Goal: Task Accomplishment & Management: Complete application form

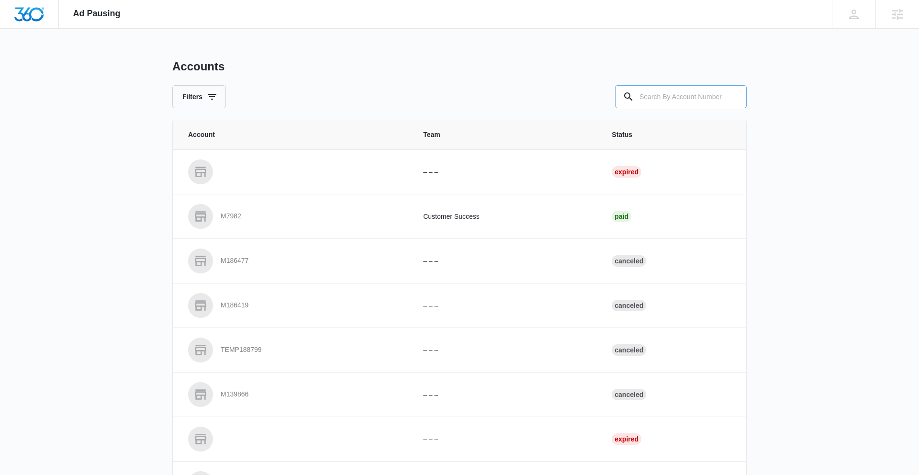
click at [691, 93] on input "text" at bounding box center [681, 96] width 132 height 23
paste input "M335840"
type input "M335840"
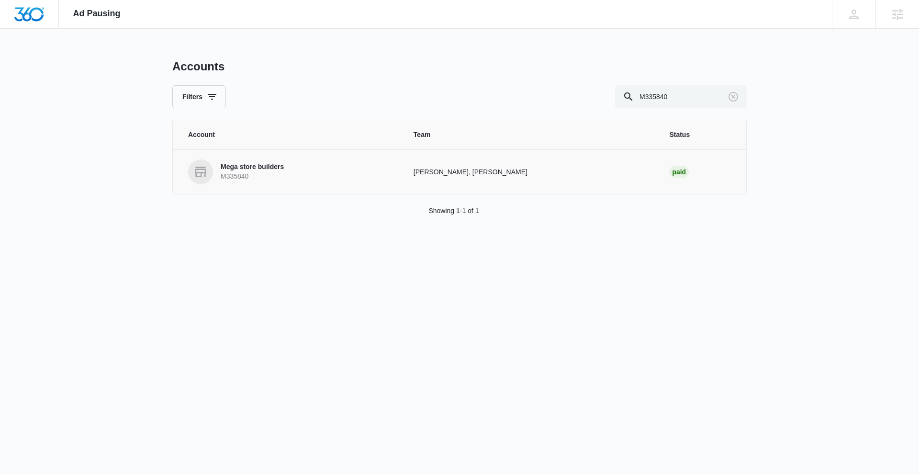
click at [237, 164] on p "Mega store builders" at bounding box center [252, 167] width 63 height 10
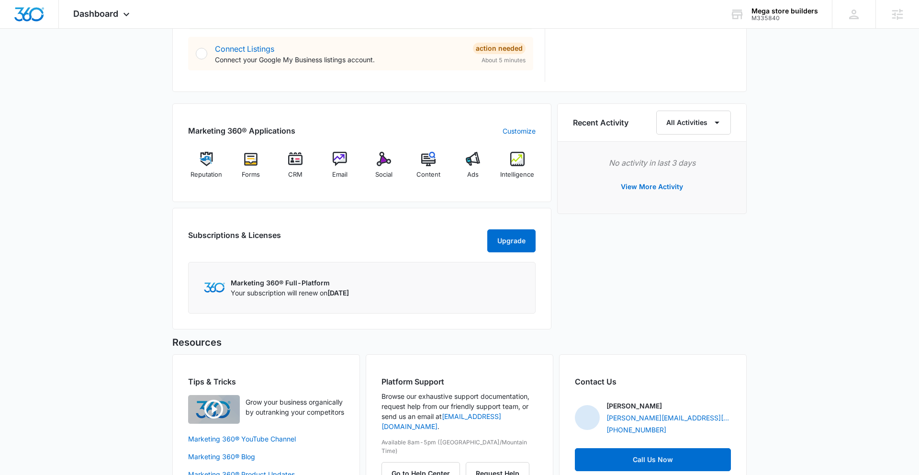
scroll to position [543, 0]
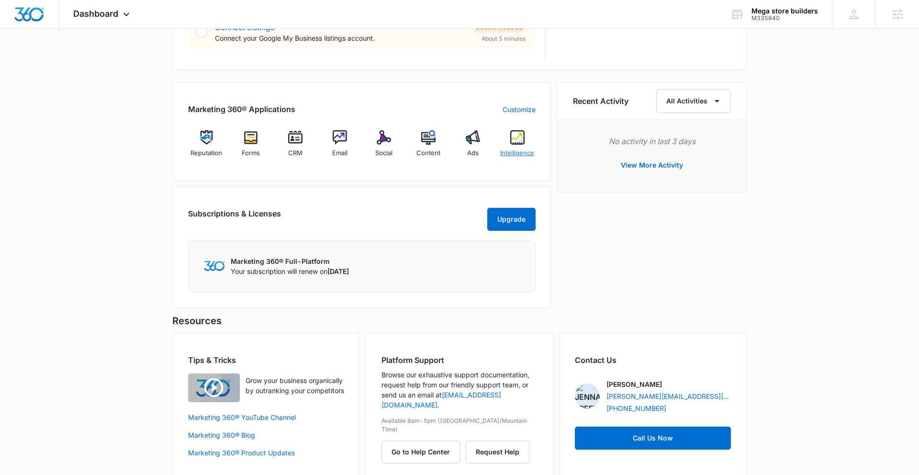
click at [519, 145] on div "Intelligence" at bounding box center [517, 147] width 37 height 34
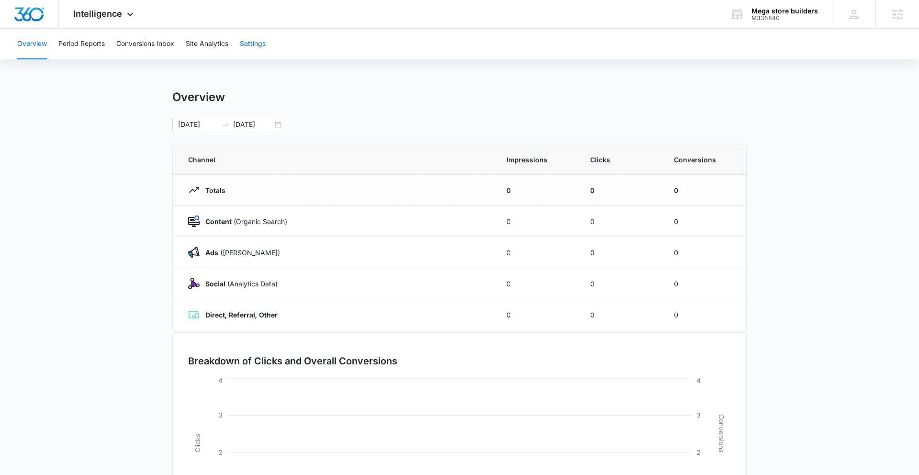
click at [252, 44] on button "Settings" at bounding box center [253, 44] width 26 height 31
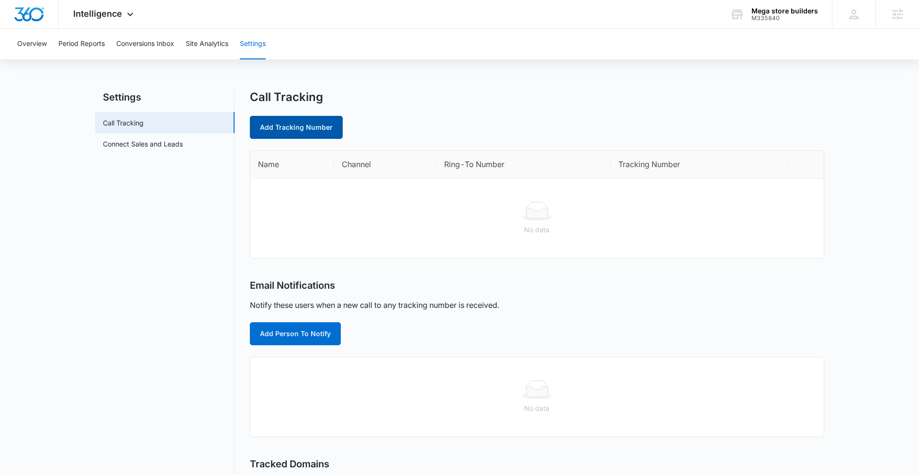
click at [317, 123] on link "Add Tracking Number" at bounding box center [296, 127] width 93 height 23
select select "by_area_code"
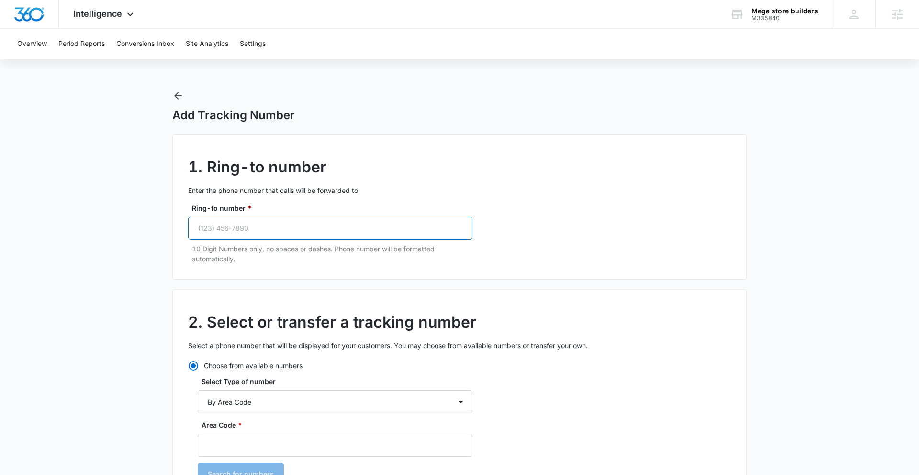
click at [235, 224] on input "Ring-to number *" at bounding box center [330, 228] width 284 height 23
paste input "(800) 443-8407"
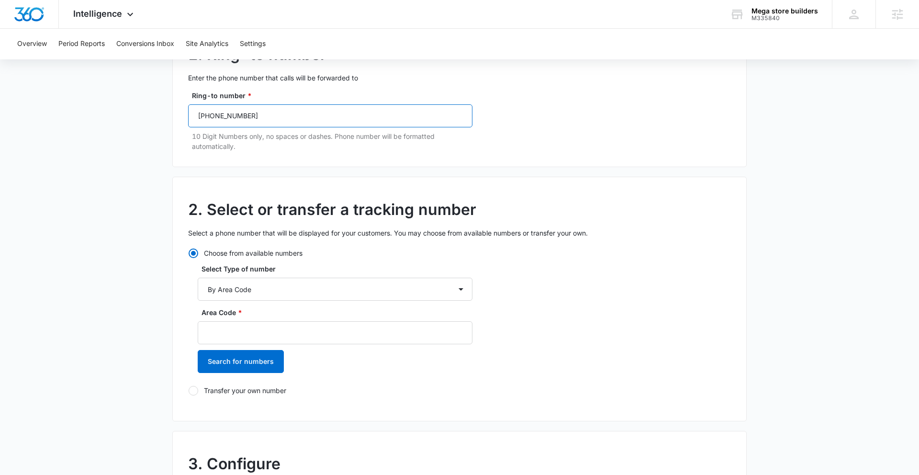
scroll to position [166, 0]
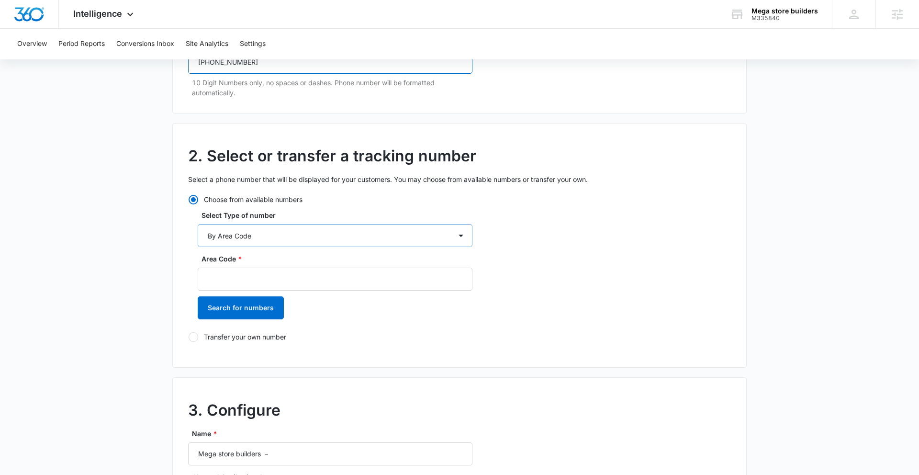
type input "(800) 443-8407"
click at [292, 233] on select "By City & State By State Only By Zip Code By Area Code Toll Free Numbers" at bounding box center [335, 235] width 275 height 23
select select "by_toll_free"
click at [198, 224] on select "By City & State By State Only By Zip Code By Area Code Toll Free Numbers" at bounding box center [335, 235] width 275 height 23
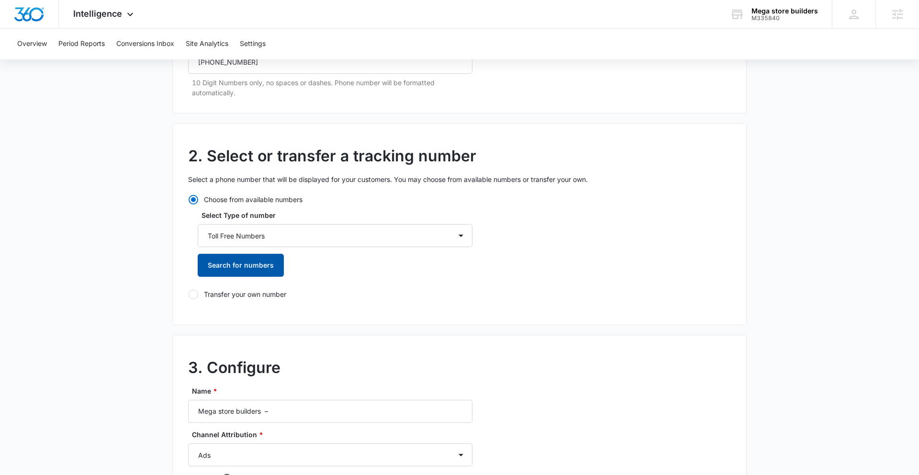
click at [257, 262] on button "Search for numbers" at bounding box center [241, 265] width 86 height 23
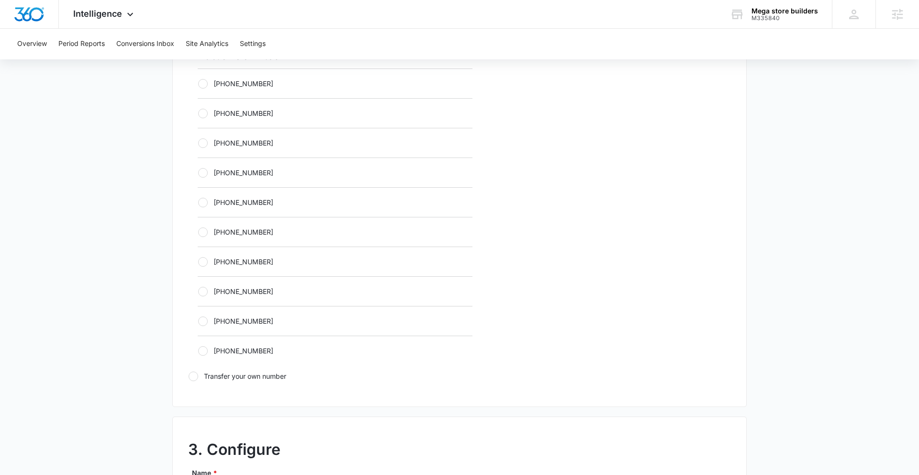
scroll to position [311, 0]
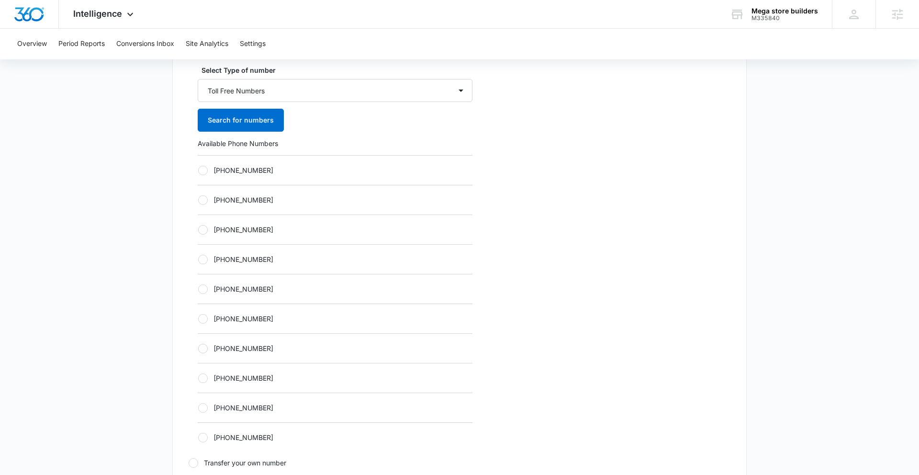
click at [204, 292] on div at bounding box center [203, 289] width 10 height 10
click at [198, 289] on input "+18335873970" at bounding box center [198, 289] width 0 height 0
radio input "true"
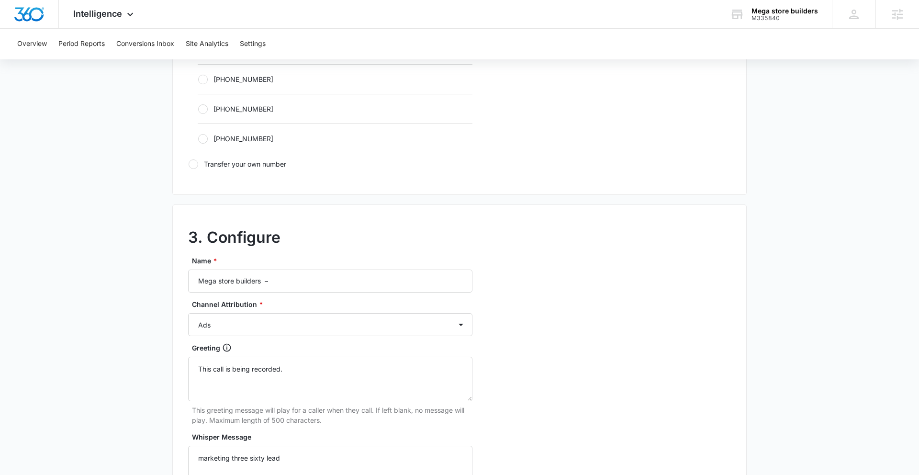
scroll to position [615, 0]
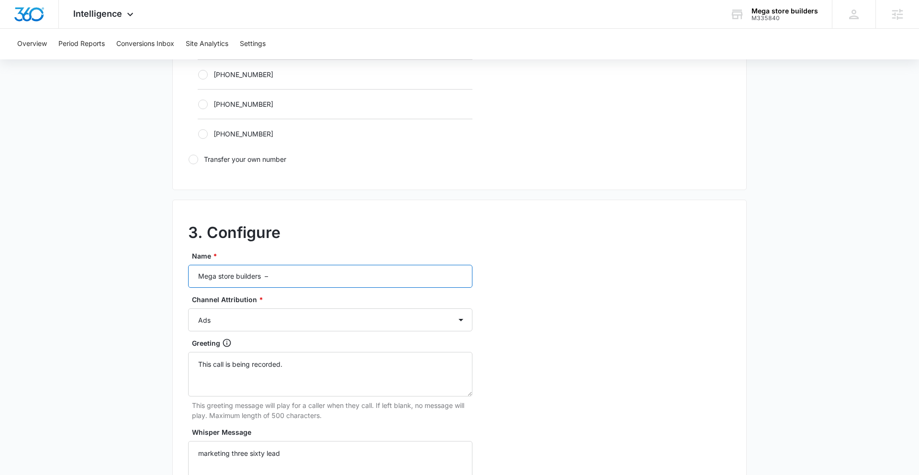
click at [299, 273] on input "Mega store builders –" at bounding box center [330, 276] width 284 height 23
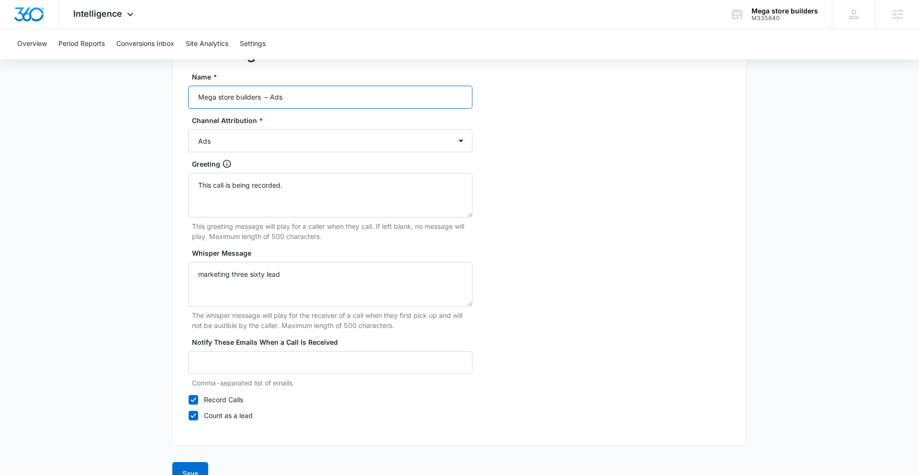
scroll to position [815, 0]
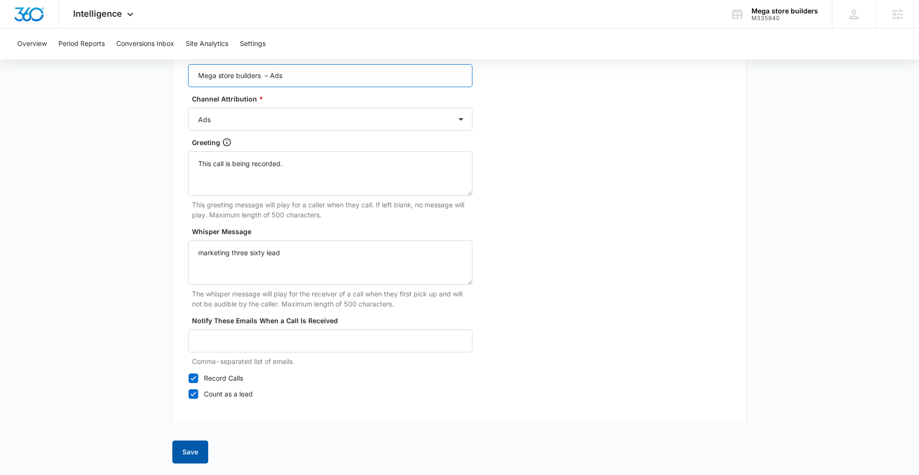
type input "Mega store builders – Ads"
click at [196, 410] on button "Save" at bounding box center [190, 452] width 36 height 23
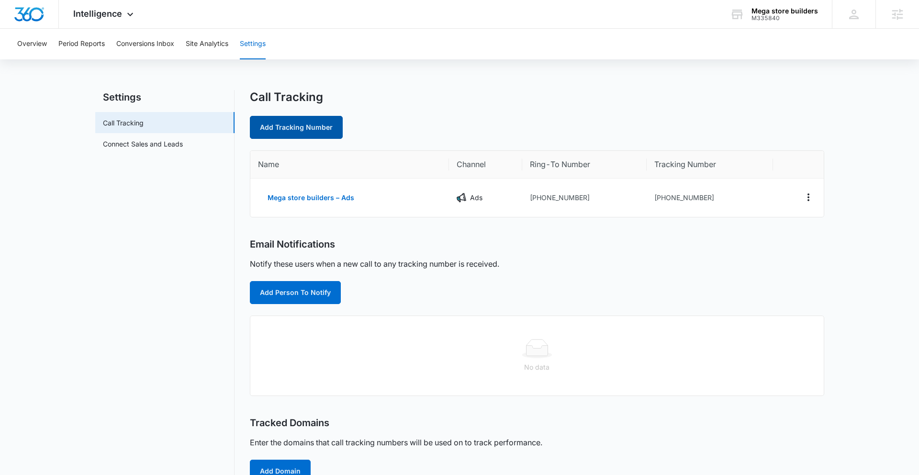
click at [316, 130] on link "Add Tracking Number" at bounding box center [296, 127] width 93 height 23
select select "by_area_code"
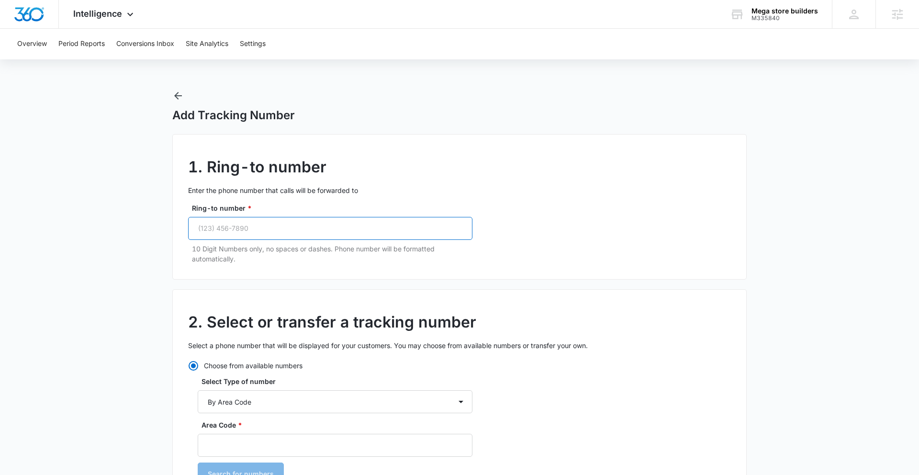
click at [289, 230] on input "Ring-to number *" at bounding box center [330, 228] width 284 height 23
paste input "(800) 443-8407"
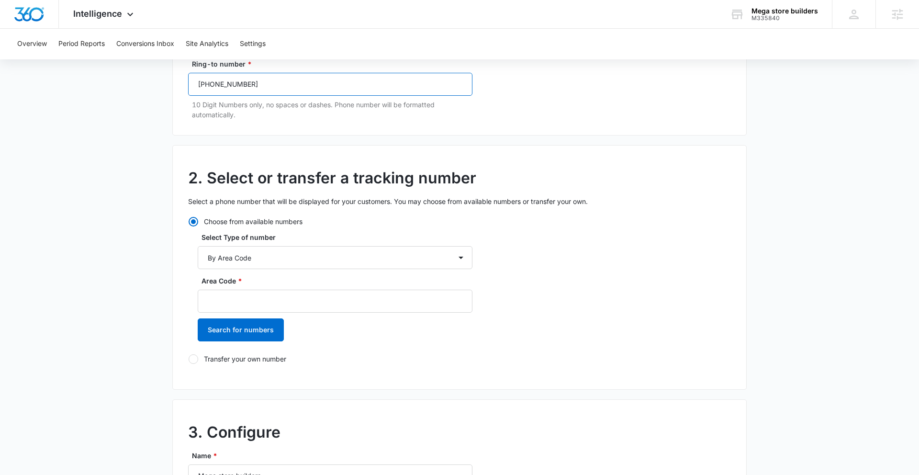
scroll to position [158, 0]
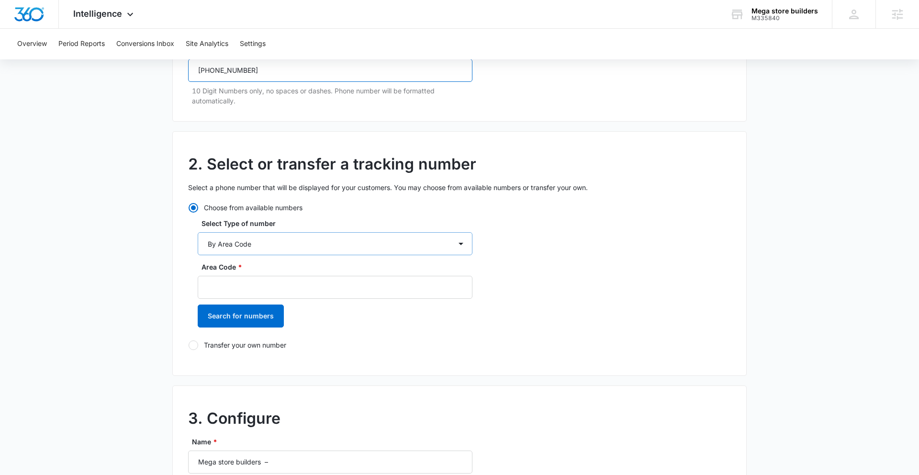
type input "(800) 443-8407"
click at [286, 250] on select "By City & State By State Only By Zip Code By Area Code Toll Free Numbers" at bounding box center [335, 243] width 275 height 23
select select "by_toll_free"
click at [198, 232] on select "By City & State By State Only By Zip Code By Area Code Toll Free Numbers" at bounding box center [335, 243] width 275 height 23
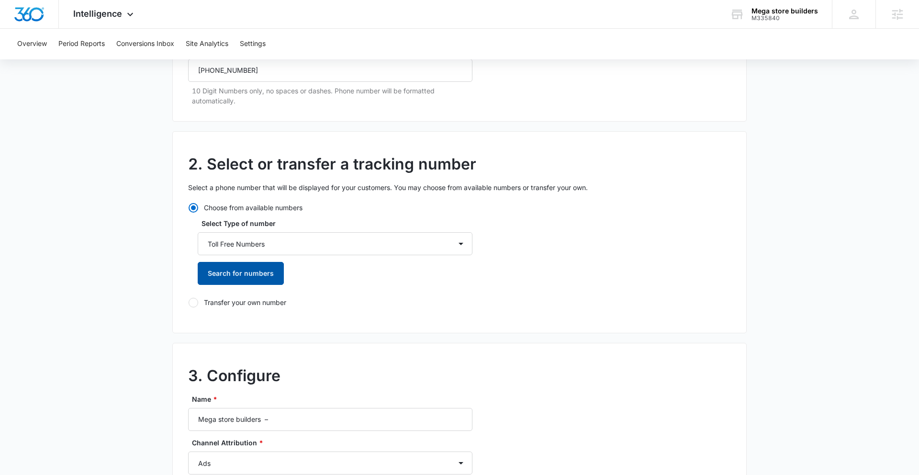
click at [242, 271] on button "Search for numbers" at bounding box center [241, 273] width 86 height 23
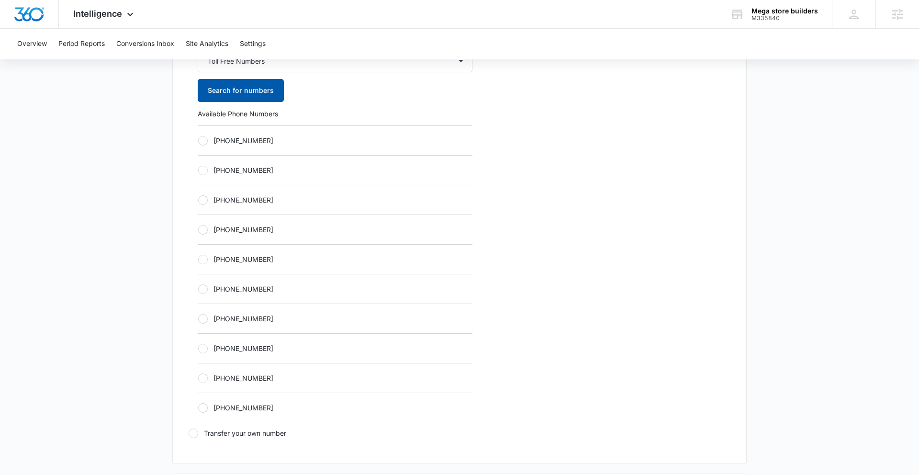
scroll to position [342, 0]
click at [206, 258] on div at bounding box center [203, 259] width 10 height 10
click at [198, 258] on input "+18335873971" at bounding box center [198, 258] width 0 height 0
radio input "true"
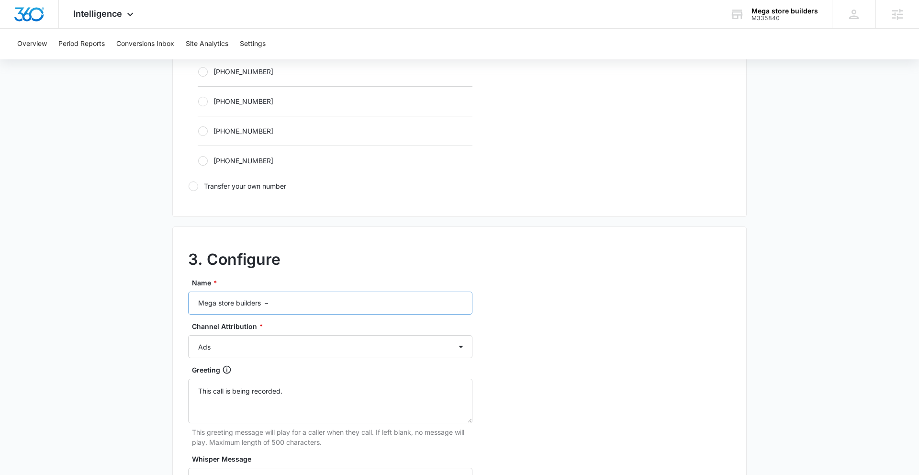
scroll to position [589, 0]
click at [310, 342] on select "Ads Local Service Ads Content Social Other" at bounding box center [330, 345] width 284 height 23
select select "CONTENT"
click at [188, 334] on select "Ads Local Service Ads Content Social Other" at bounding box center [330, 345] width 284 height 23
click at [301, 303] on input "Mega store builders –" at bounding box center [330, 301] width 284 height 23
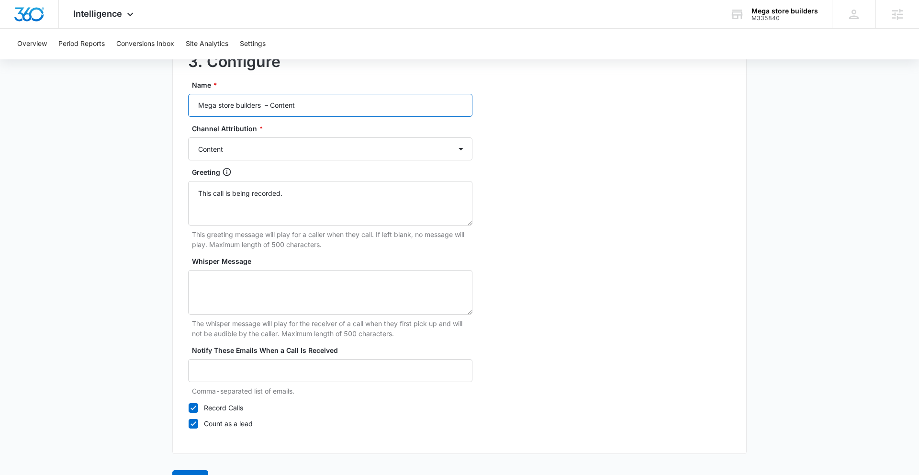
scroll to position [815, 0]
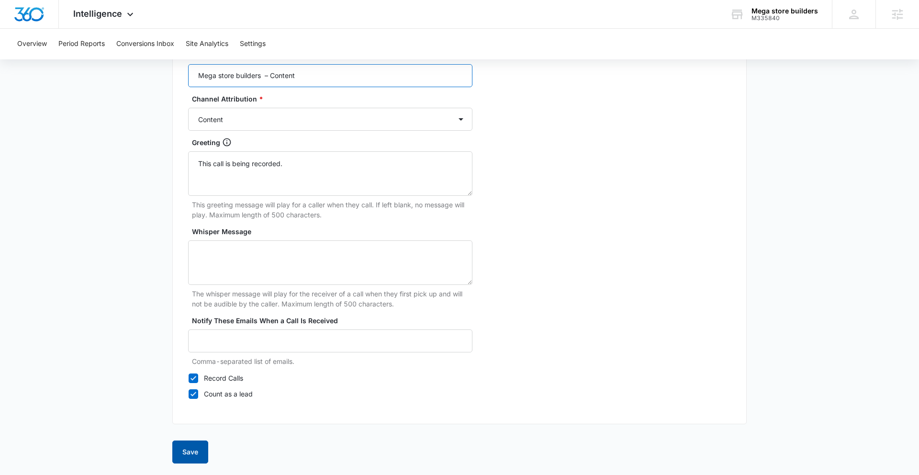
type input "Mega store builders – Content"
click at [186, 410] on button "Save" at bounding box center [190, 452] width 36 height 23
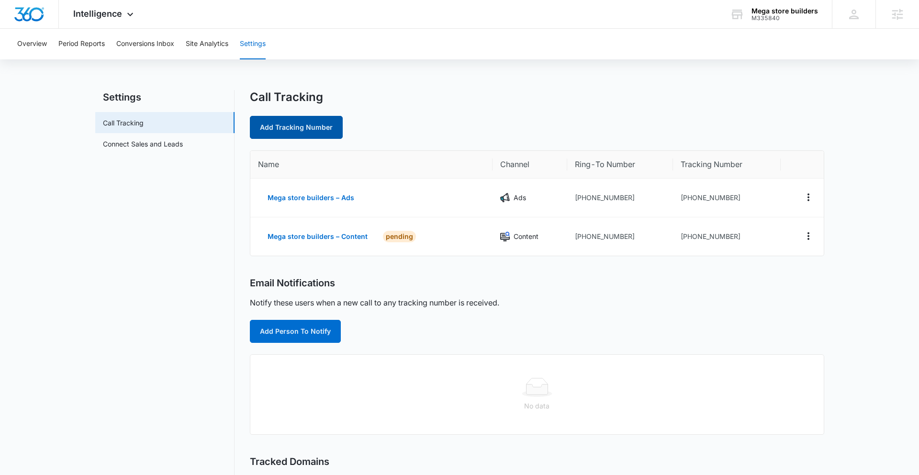
click at [296, 128] on link "Add Tracking Number" at bounding box center [296, 127] width 93 height 23
select select "by_area_code"
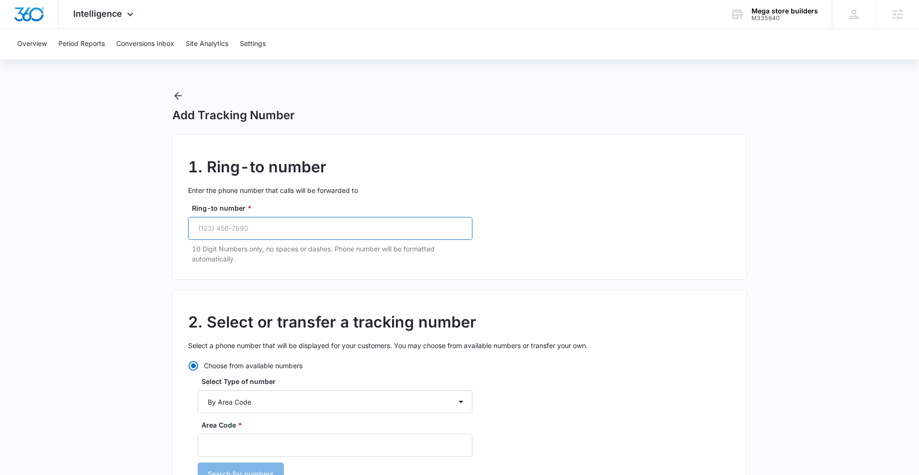
click at [313, 226] on input "Ring-to number *" at bounding box center [330, 228] width 284 height 23
paste input "(800) 443-8407"
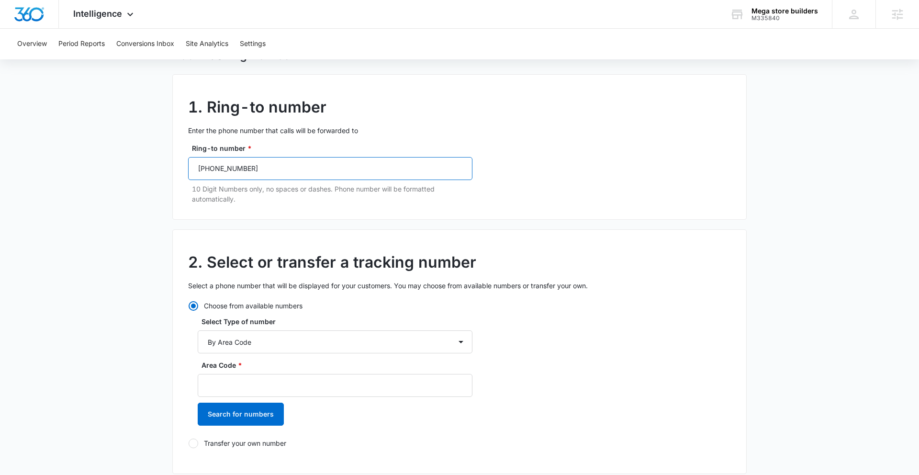
scroll to position [180, 0]
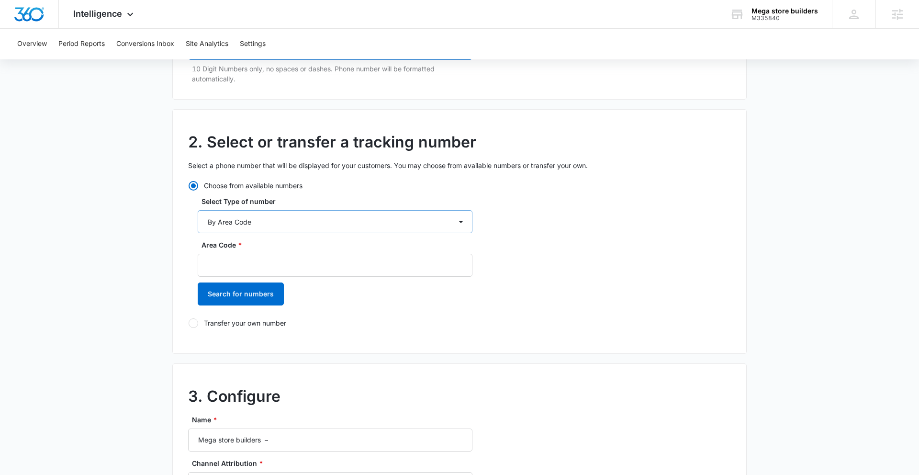
type input "(800) 443-8407"
click at [310, 225] on select "By City & State By State Only By Zip Code By Area Code Toll Free Numbers" at bounding box center [335, 221] width 275 height 23
select select "by_toll_free"
click at [198, 210] on select "By City & State By State Only By Zip Code By Area Code Toll Free Numbers" at bounding box center [335, 221] width 275 height 23
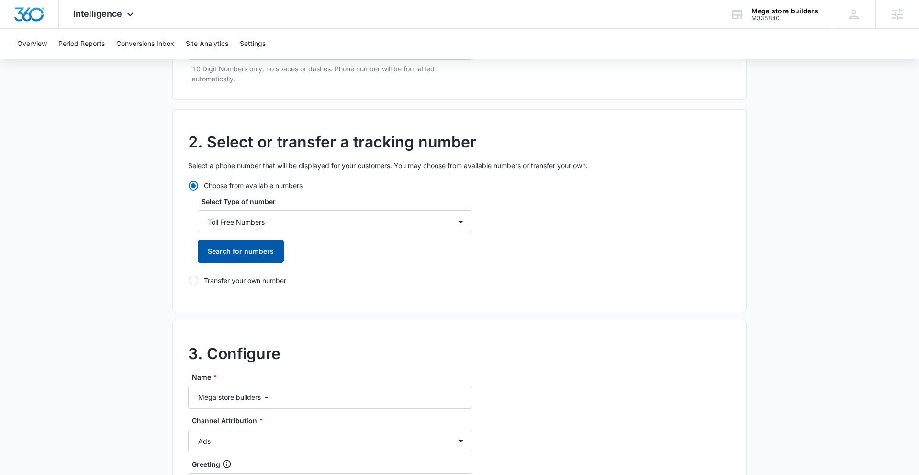
click at [264, 254] on button "Search for numbers" at bounding box center [241, 251] width 86 height 23
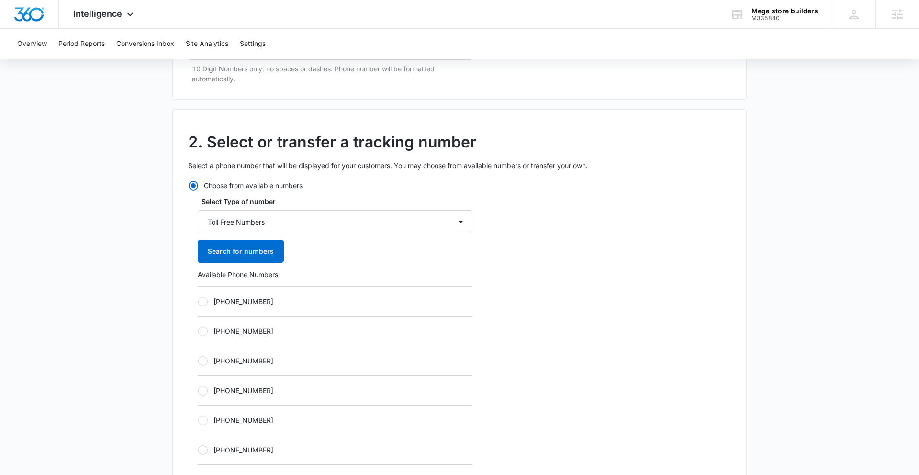
click at [204, 410] on div at bounding box center [203, 421] width 10 height 10
click at [198, 410] on input "+18335873972" at bounding box center [198, 420] width 0 height 0
radio input "true"
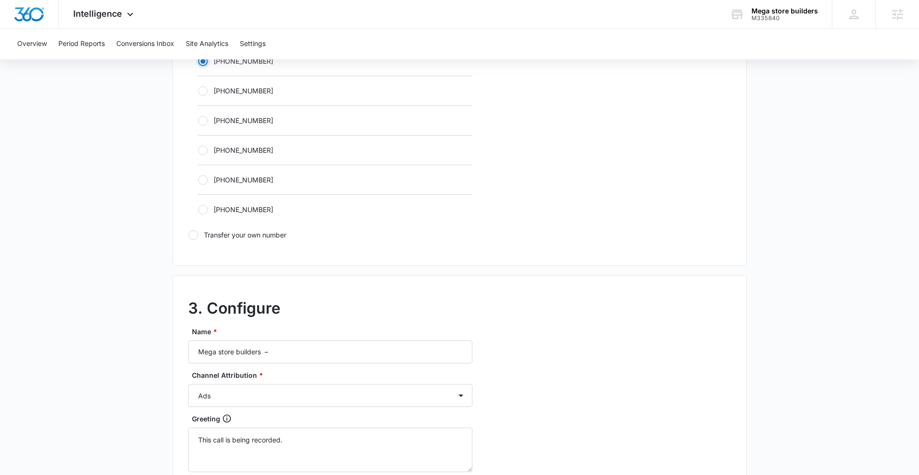
scroll to position [570, 0]
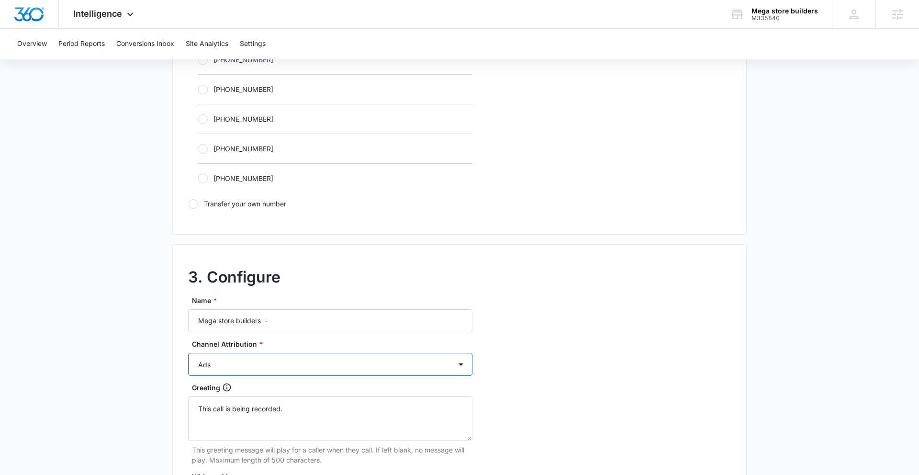
click at [281, 361] on select "Ads Local Service Ads Content Social Other" at bounding box center [330, 364] width 284 height 23
select select "SOCIAL"
click at [188, 353] on select "Ads Local Service Ads Content Social Other" at bounding box center [330, 364] width 284 height 23
click at [301, 324] on input "Mega store builders –" at bounding box center [330, 320] width 284 height 23
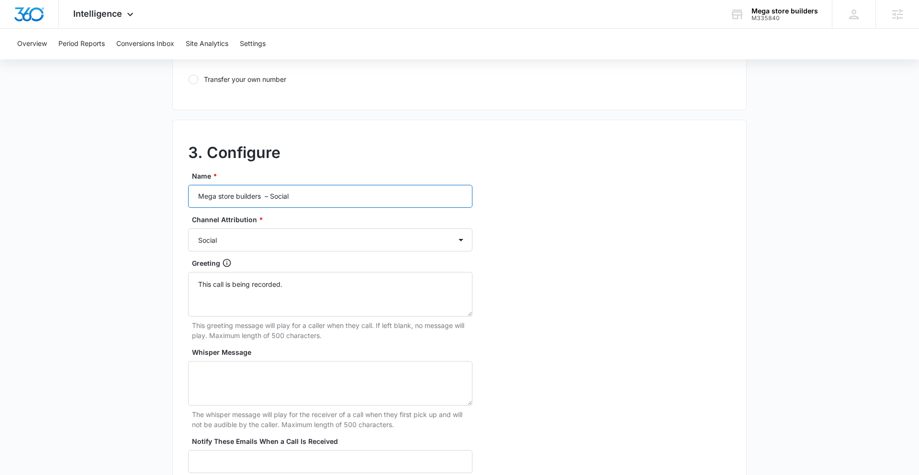
scroll to position [815, 0]
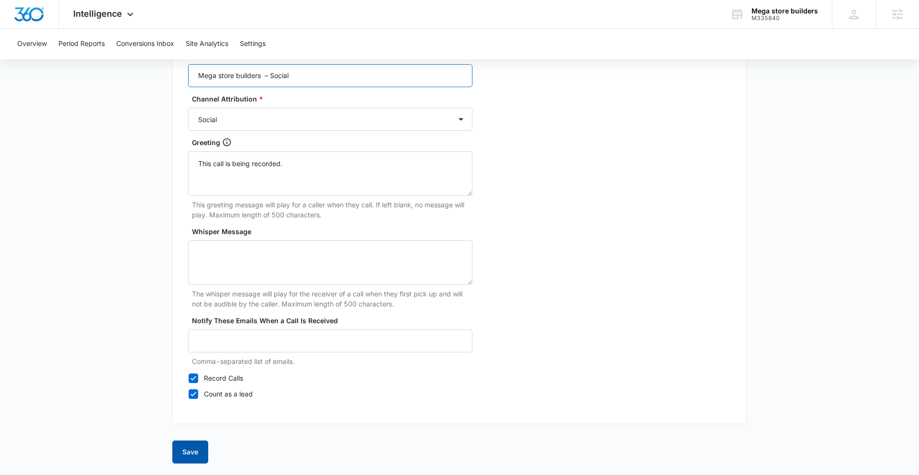
type input "Mega store builders – Social"
drag, startPoint x: 191, startPoint y: 449, endPoint x: 193, endPoint y: 442, distance: 7.4
click at [191, 410] on button "Save" at bounding box center [190, 452] width 36 height 23
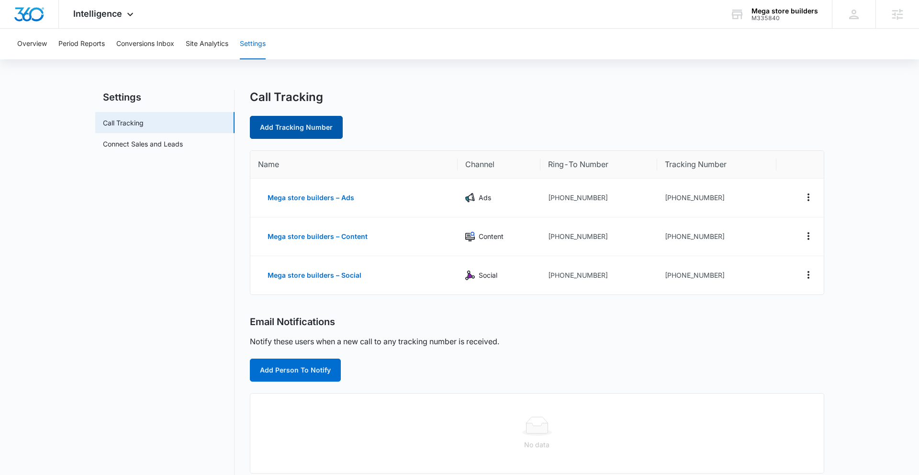
click at [287, 130] on link "Add Tracking Number" at bounding box center [296, 127] width 93 height 23
select select "by_area_code"
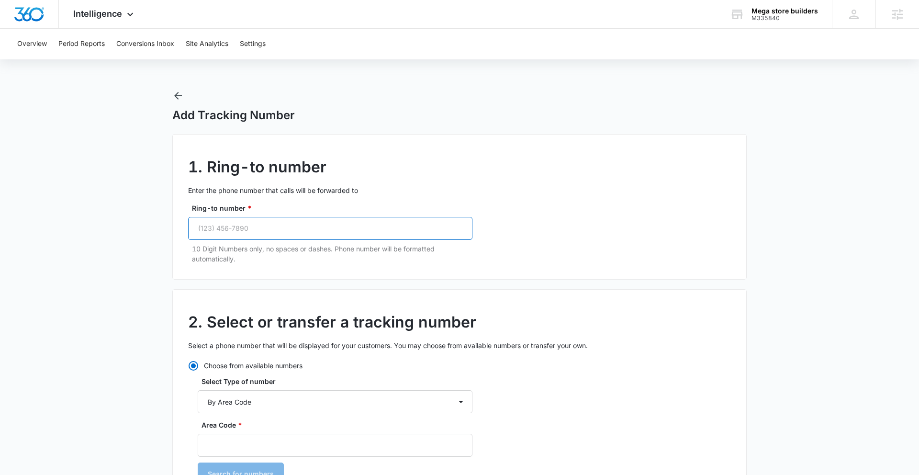
click at [283, 235] on input "Ring-to number *" at bounding box center [330, 228] width 284 height 23
paste input "(800) 443-8407"
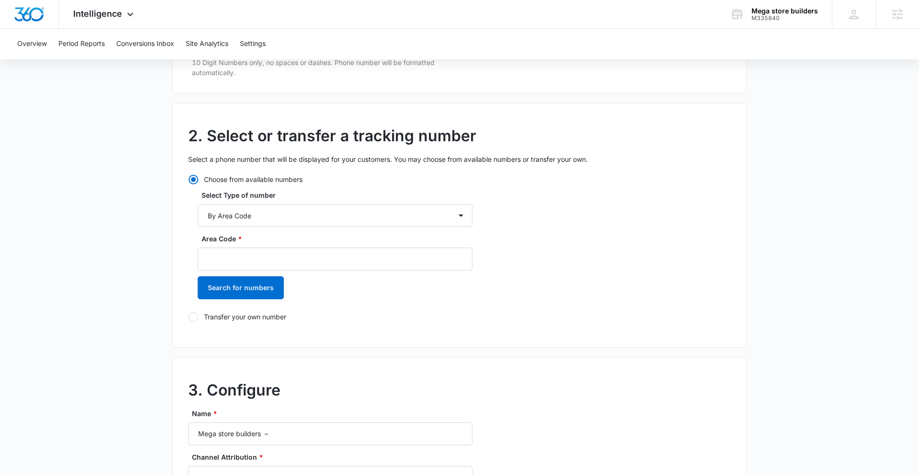
scroll to position [237, 0]
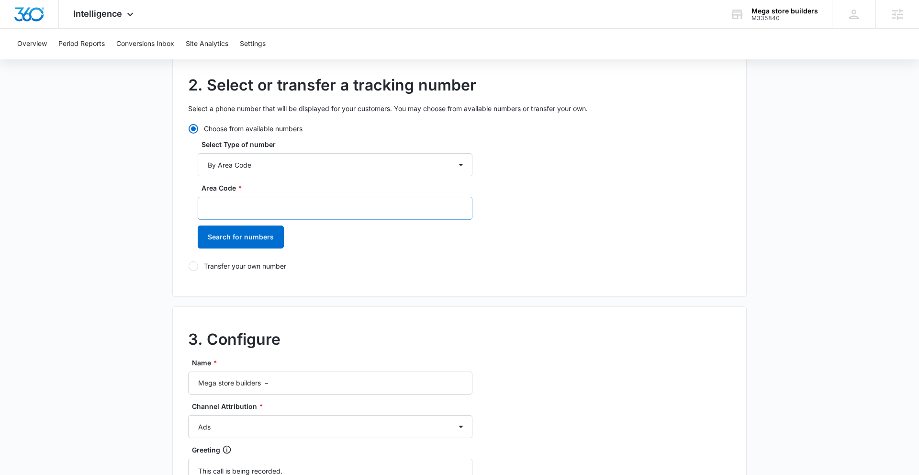
type input "(800) 443-8407"
click at [259, 203] on input "Area Code *" at bounding box center [335, 208] width 275 height 23
click at [287, 172] on select "By City & State By State Only By Zip Code By Area Code Toll Free Numbers" at bounding box center [335, 164] width 275 height 23
select select "by_toll_free"
click at [198, 153] on select "By City & State By State Only By Zip Code By Area Code Toll Free Numbers" at bounding box center [335, 164] width 275 height 23
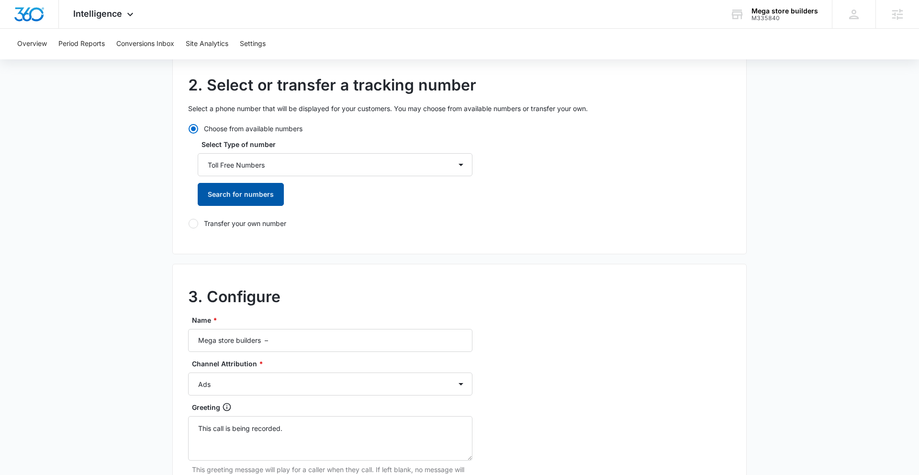
click at [247, 197] on button "Search for numbers" at bounding box center [241, 194] width 86 height 23
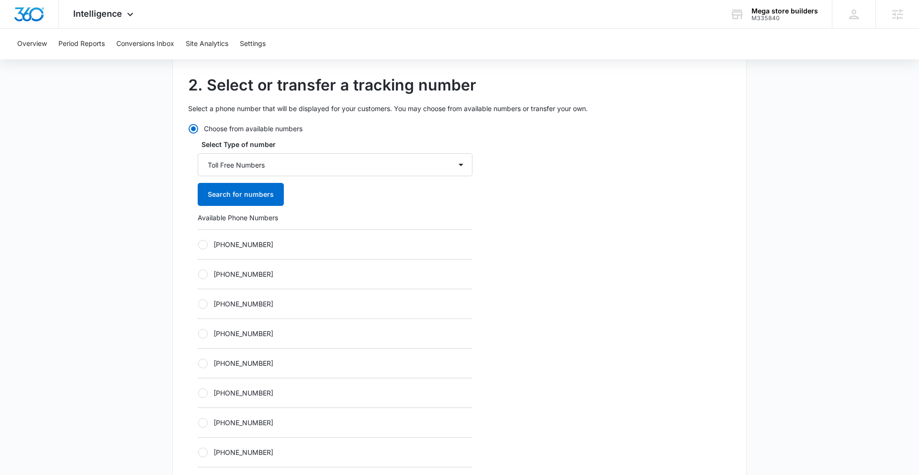
click at [201, 361] on div at bounding box center [203, 364] width 10 height 10
click at [198, 363] on input "+18335873974" at bounding box center [198, 363] width 0 height 0
radio input "true"
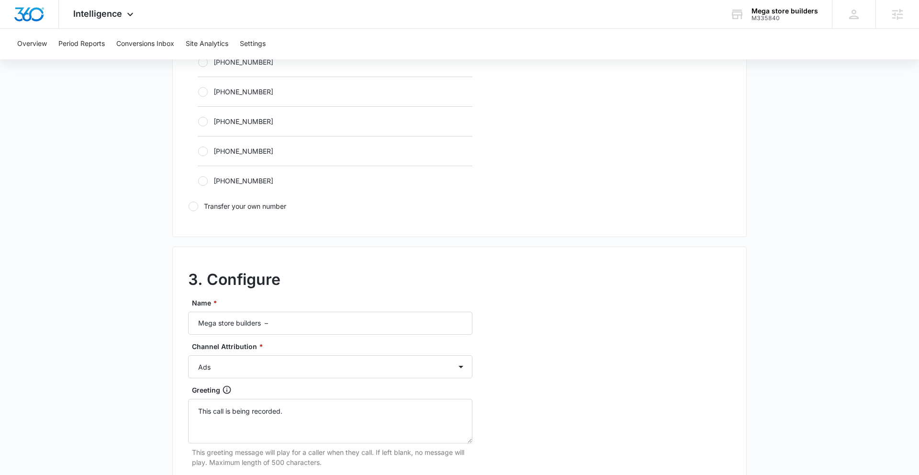
scroll to position [656, 0]
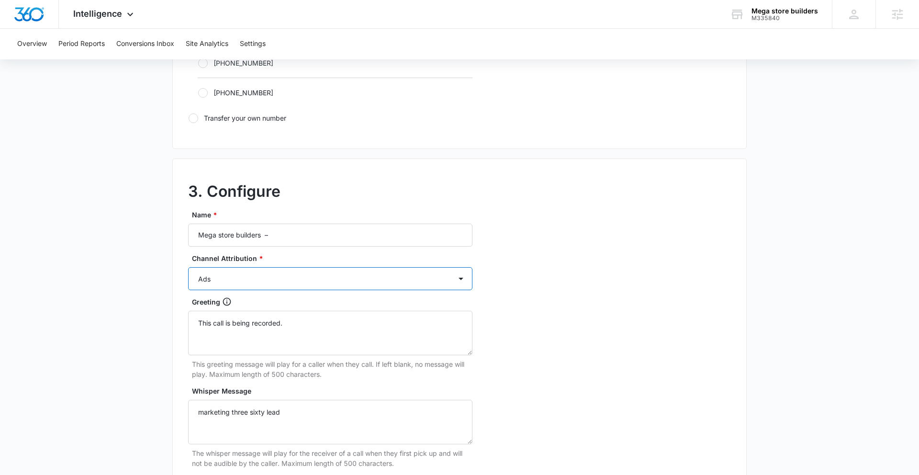
click at [303, 279] on select "Ads Local Service Ads Content Social Other" at bounding box center [330, 278] width 284 height 23
select select "OTHER"
click at [188, 267] on select "Ads Local Service Ads Content Social Other" at bounding box center [330, 278] width 284 height 23
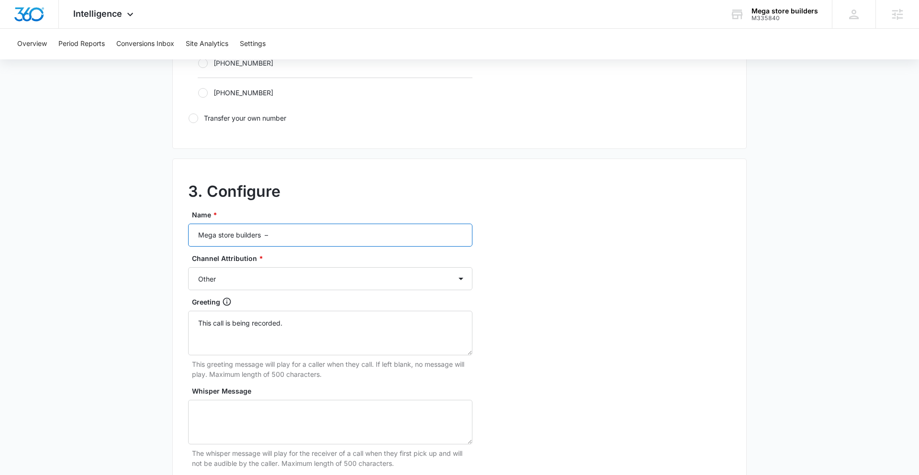
click at [295, 237] on input "Mega store builders –" at bounding box center [330, 235] width 284 height 23
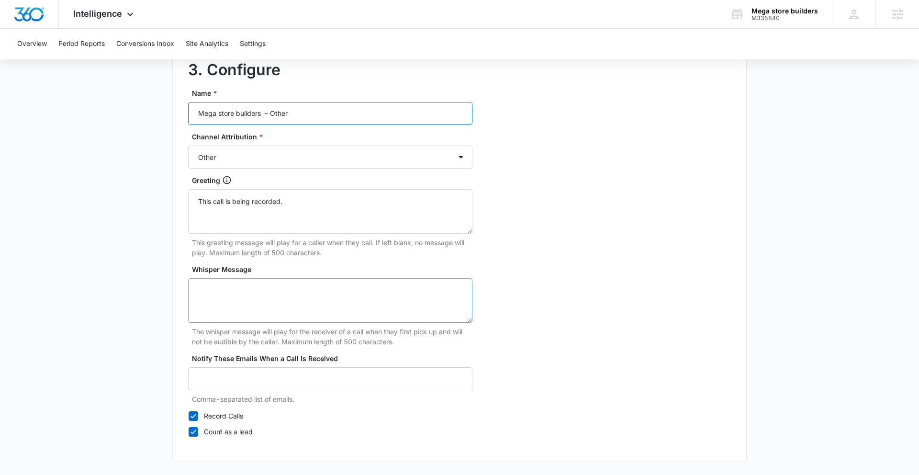
scroll to position [815, 0]
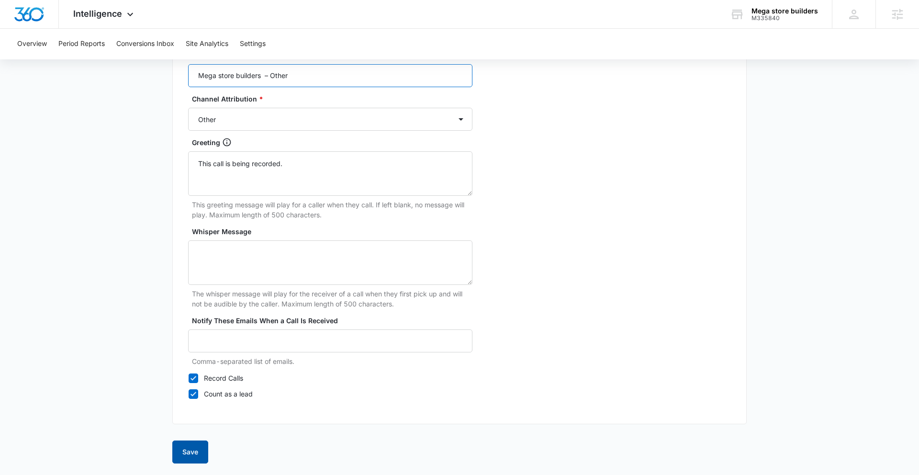
type input "Mega store builders – Other"
click at [197, 410] on button "Save" at bounding box center [190, 452] width 36 height 23
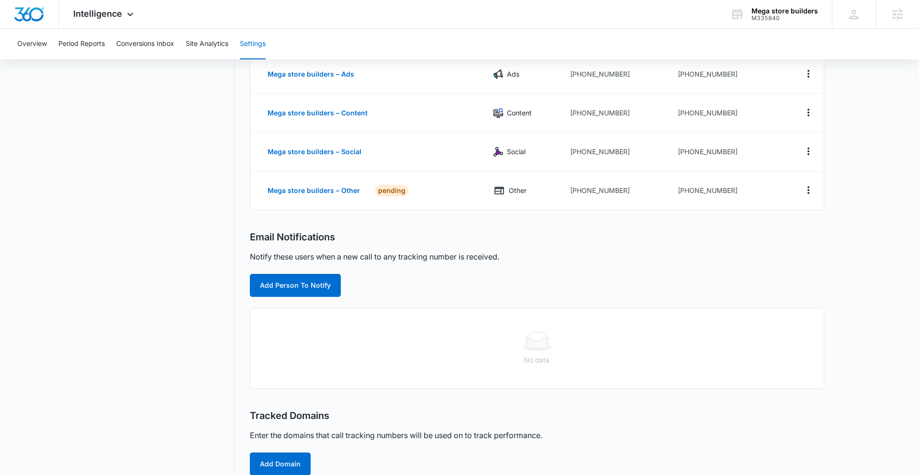
scroll to position [119, 0]
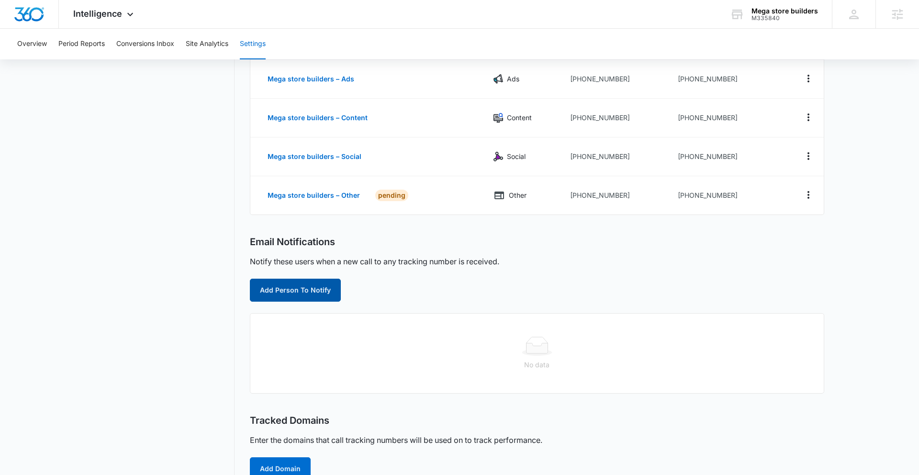
click at [295, 292] on button "Add Person To Notify" at bounding box center [295, 290] width 91 height 23
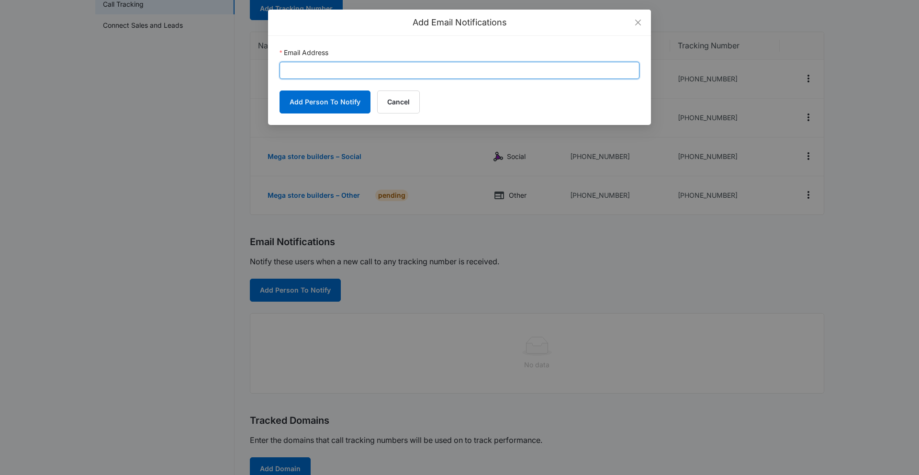
click at [389, 66] on input "Email Address" at bounding box center [460, 70] width 360 height 17
paste input "john@megastorebuilders.com"
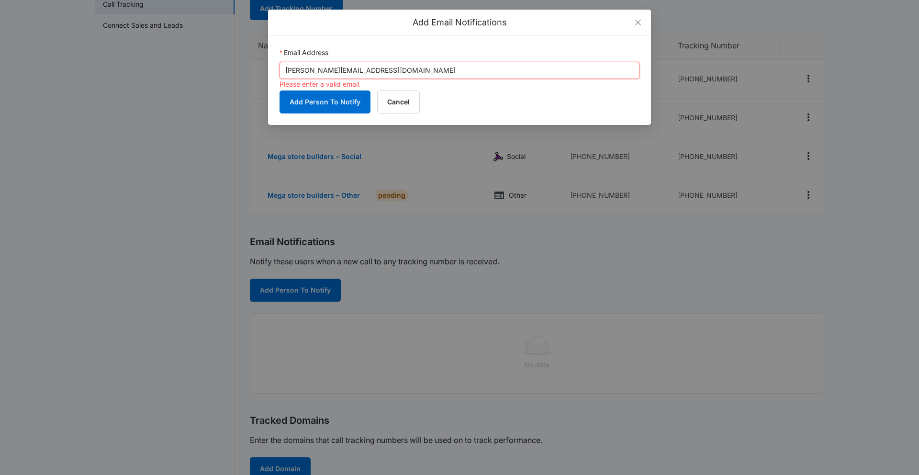
click at [287, 73] on input "john@megastorebuilders.com" at bounding box center [460, 70] width 360 height 17
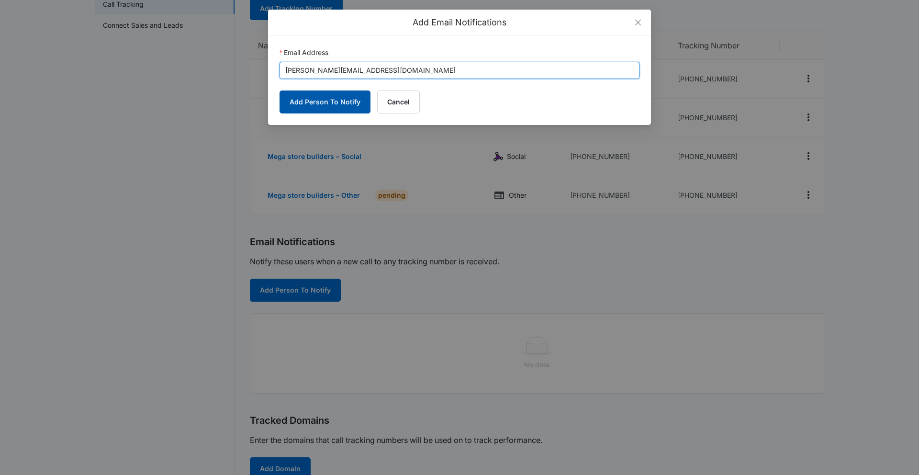
type input "john@megastorebuilders.com"
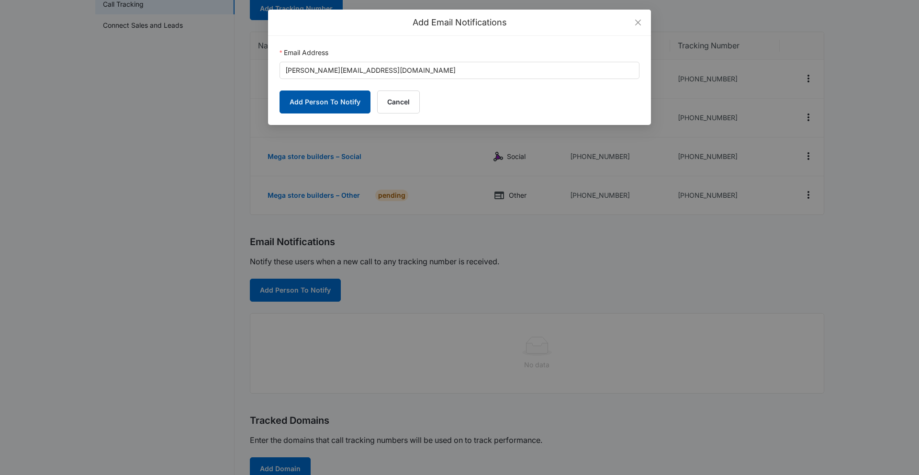
click at [325, 107] on button "Add Person To Notify" at bounding box center [325, 101] width 91 height 23
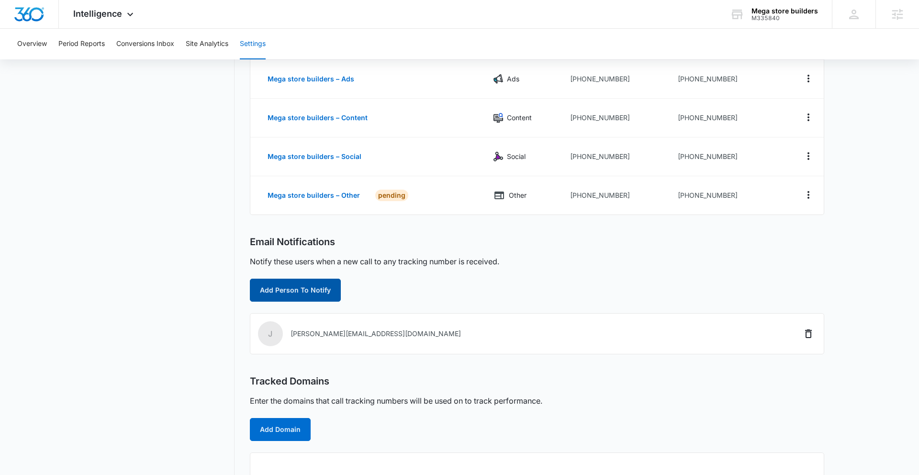
drag, startPoint x: 293, startPoint y: 289, endPoint x: 284, endPoint y: 290, distance: 9.1
click at [290, 289] on button "Add Person To Notify" at bounding box center [295, 290] width 91 height 23
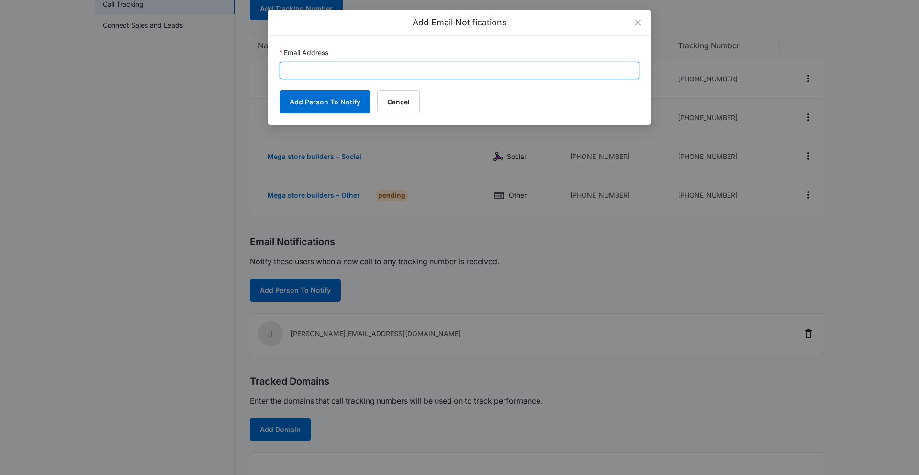
click at [403, 73] on input "Email Address" at bounding box center [460, 70] width 360 height 17
paste input "enna.freeman@madwire.com"
type input "enna.freeman@madwire.com"
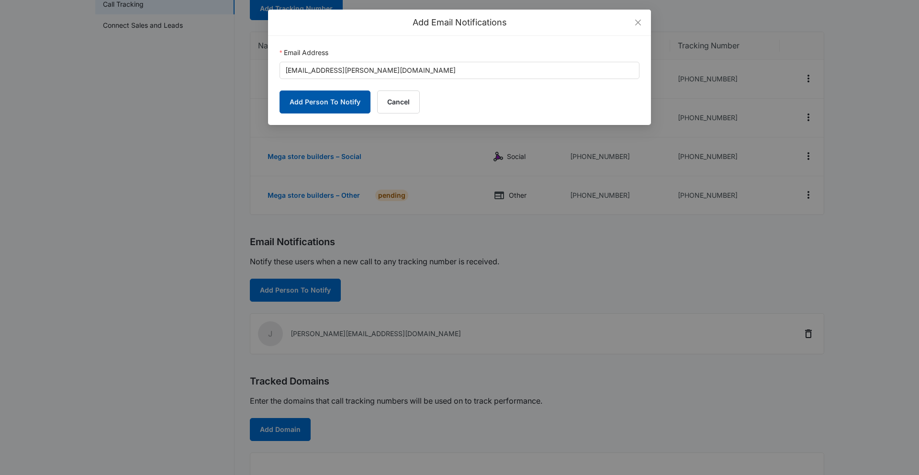
click at [329, 102] on button "Add Person To Notify" at bounding box center [325, 101] width 91 height 23
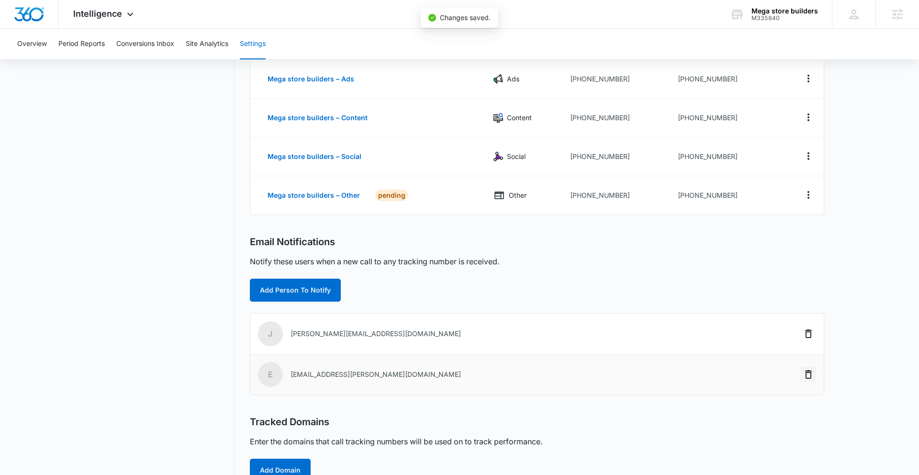
click at [577, 376] on icon "Delete" at bounding box center [808, 374] width 11 height 11
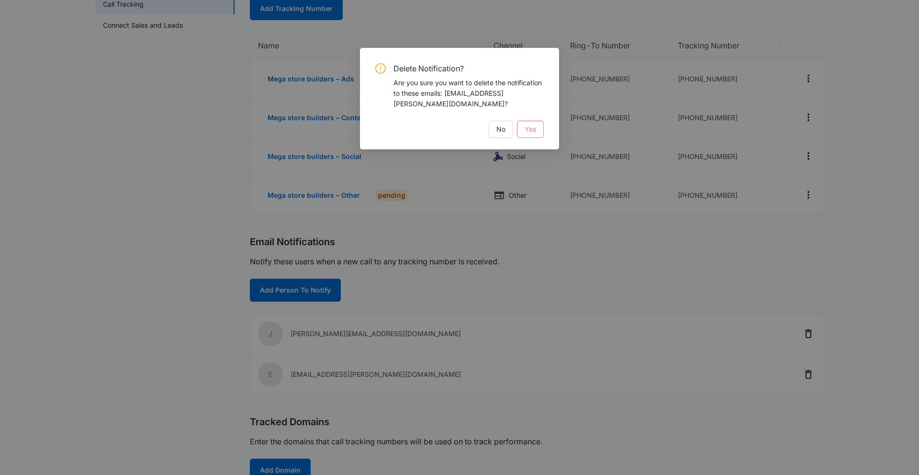
click at [531, 124] on span "Yes" at bounding box center [530, 129] width 11 height 11
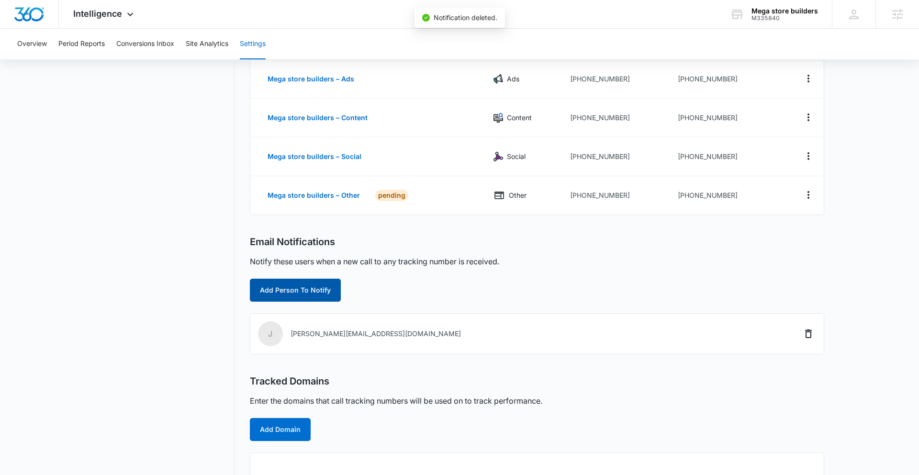
click at [303, 290] on button "Add Person To Notify" at bounding box center [295, 290] width 91 height 23
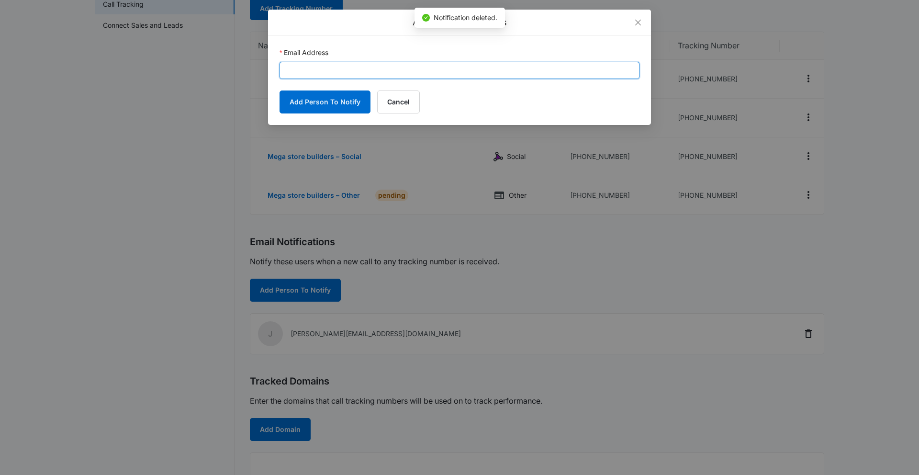
drag, startPoint x: 416, startPoint y: 71, endPoint x: 423, endPoint y: 78, distance: 10.5
click at [416, 71] on input "Email Address" at bounding box center [460, 70] width 360 height 17
paste input "jenna.freeman@madwire.com"
type input "jenna.freeman@madwire.com"
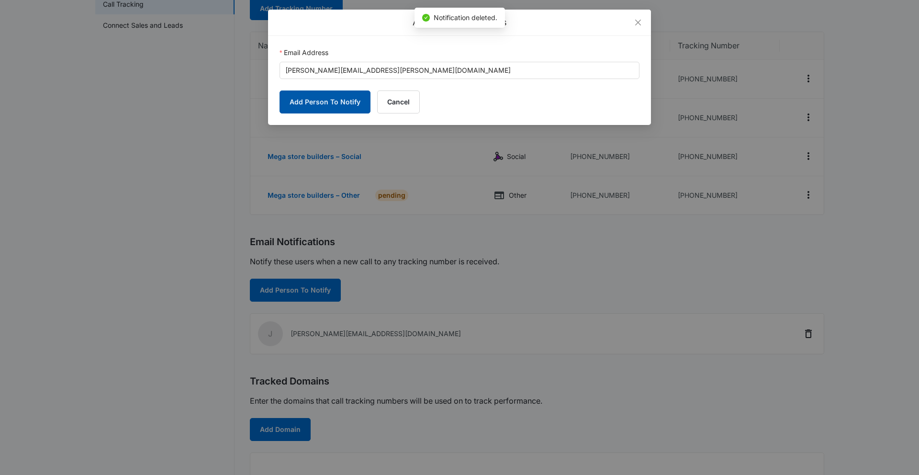
click at [321, 99] on button "Add Person To Notify" at bounding box center [325, 101] width 91 height 23
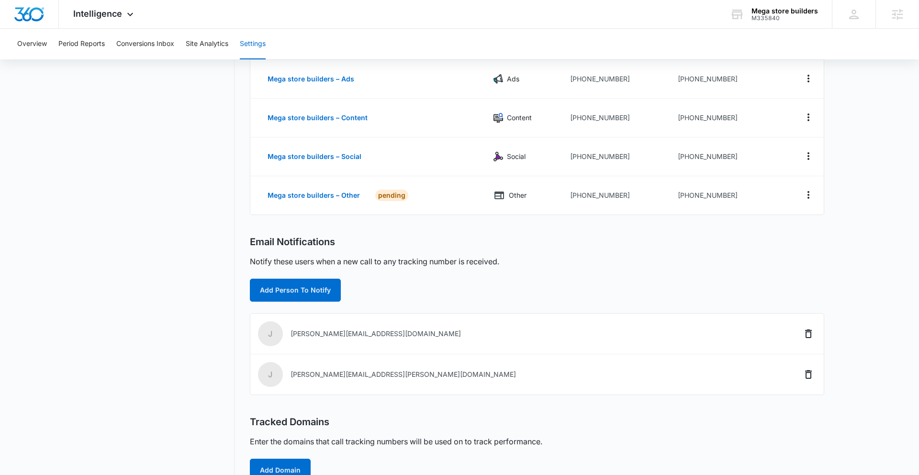
scroll to position [229, 0]
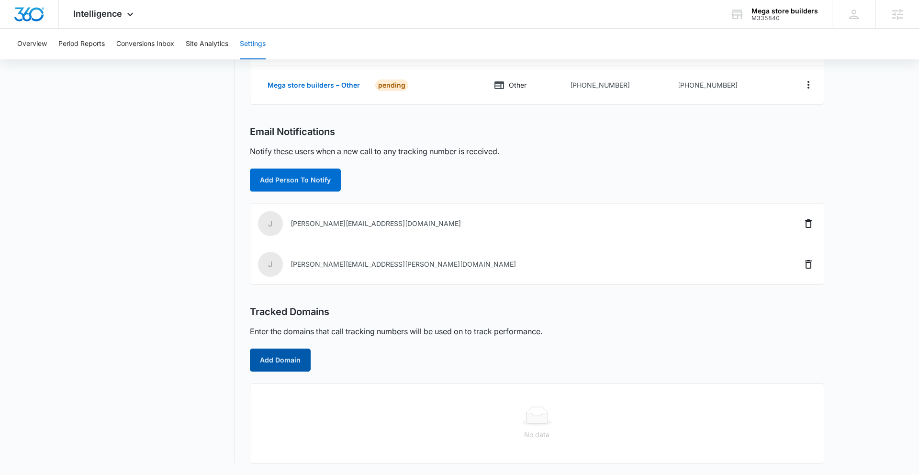
click at [294, 362] on button "Add Domain" at bounding box center [280, 360] width 61 height 23
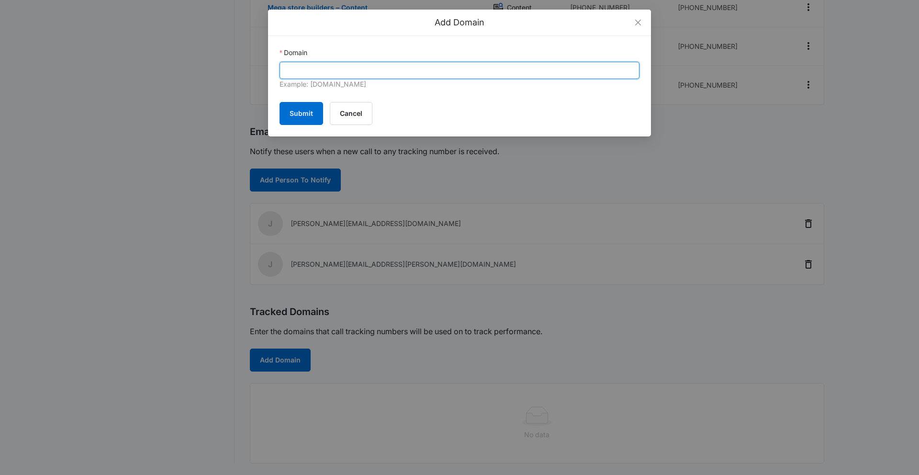
click at [373, 75] on input "Domain" at bounding box center [460, 70] width 360 height 17
paste input "megastorebuilders.com"
type input "megastorebuilders.com"
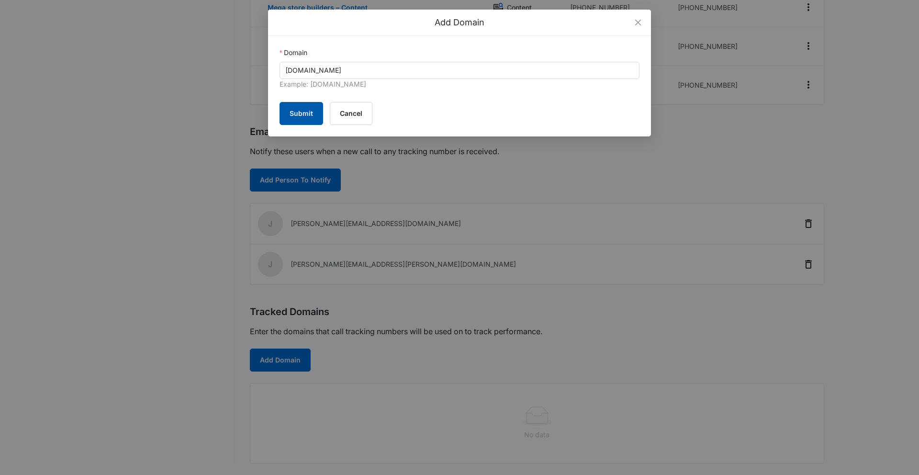
click at [294, 112] on button "Submit" at bounding box center [302, 113] width 44 height 23
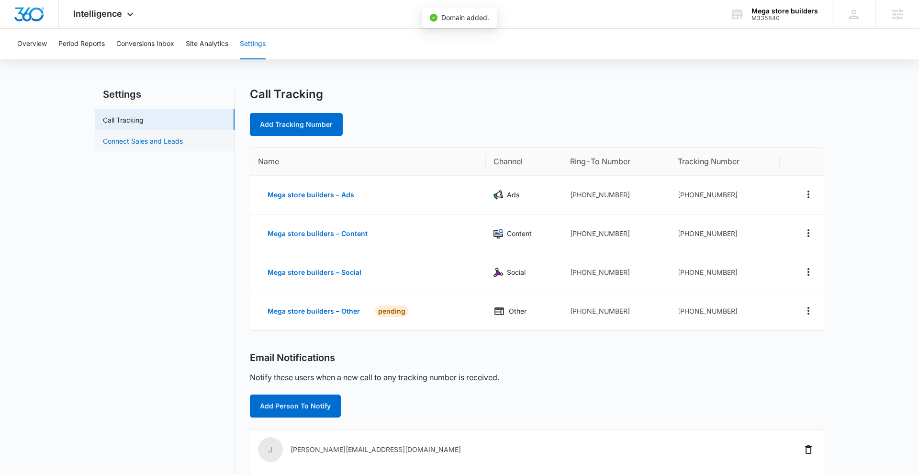
scroll to position [1, 0]
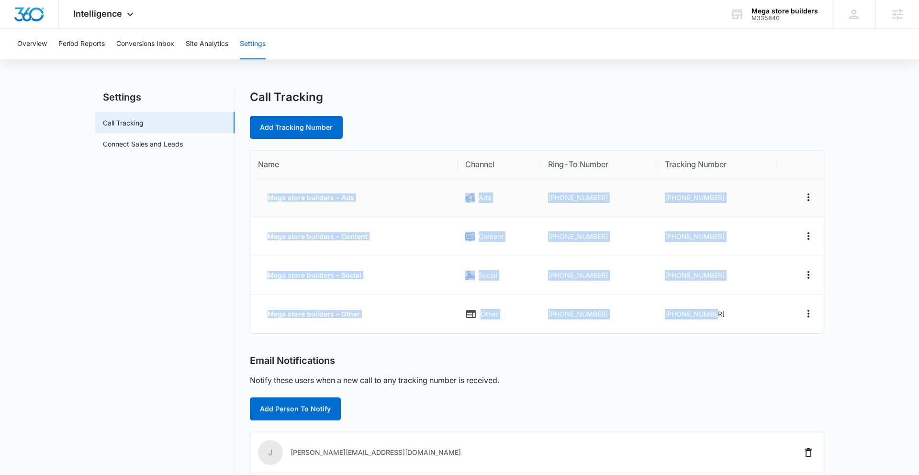
drag, startPoint x: 718, startPoint y: 316, endPoint x: 263, endPoint y: 199, distance: 469.7
click at [263, 198] on tbody "Mega store builders – Ads Ads +18004438407 +18335873970 Mega store builders – C…" at bounding box center [537, 256] width 574 height 155
copy tbody "Mega store builders – Ads Ads +18004438407 +18335873970 Mega store builders – C…"
click at [455, 109] on div "Call Tracking Add Tracking Number" at bounding box center [537, 114] width 575 height 49
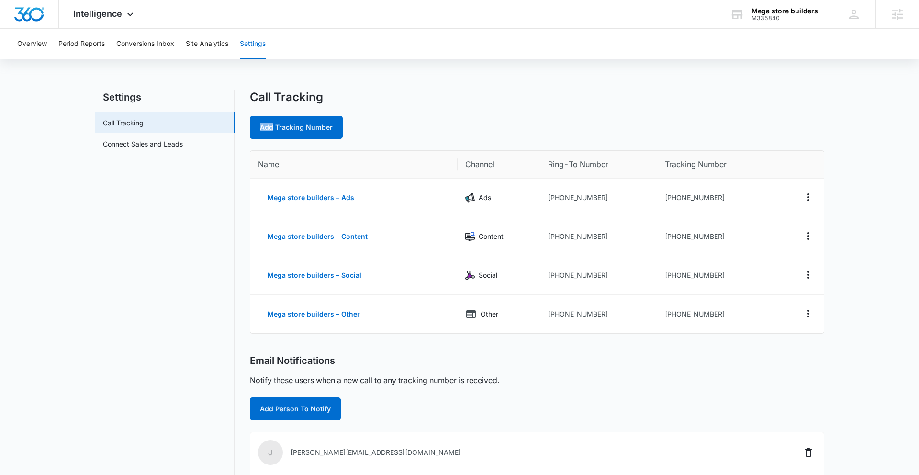
click at [455, 109] on div "Call Tracking Add Tracking Number" at bounding box center [537, 114] width 575 height 49
drag, startPoint x: 722, startPoint y: 197, endPoint x: 671, endPoint y: 196, distance: 50.3
click at [671, 196] on td "+18335873970" at bounding box center [716, 198] width 119 height 39
copy td "8335873970"
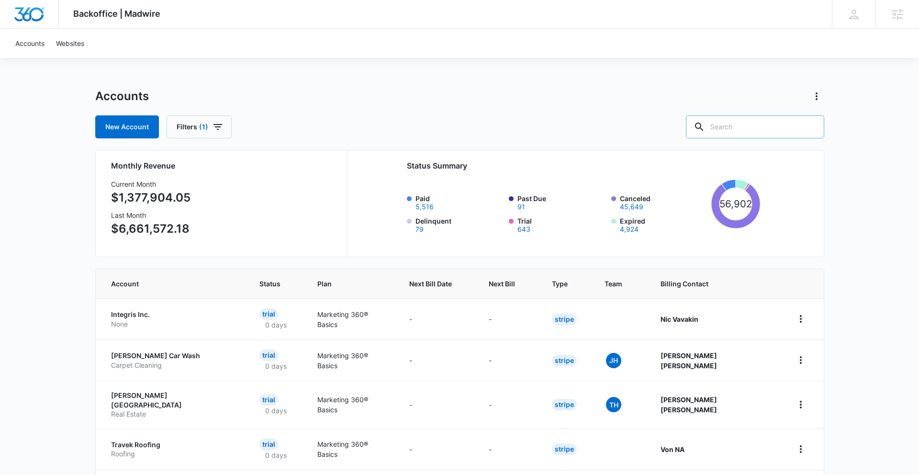
click at [770, 121] on input "text" at bounding box center [755, 126] width 138 height 23
paste input "M335840"
type input "M335840"
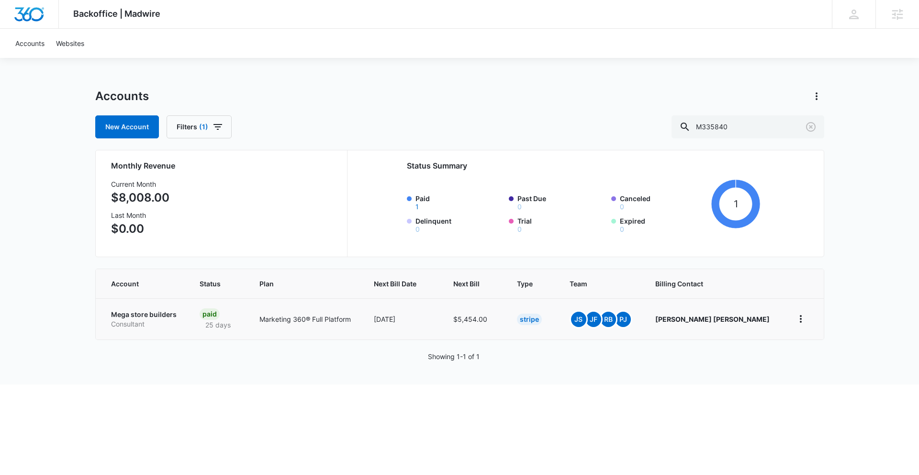
click at [159, 316] on p "Mega store builders" at bounding box center [144, 315] width 66 height 10
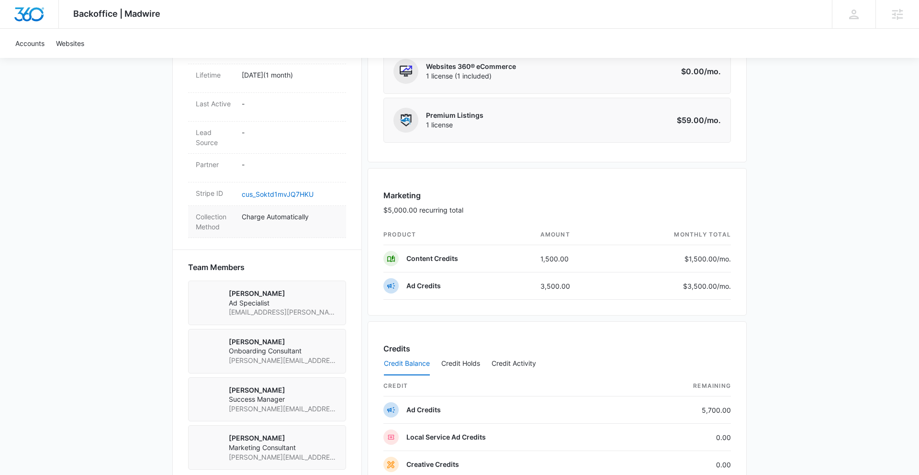
scroll to position [590, 0]
